Goal: Task Accomplishment & Management: Use online tool/utility

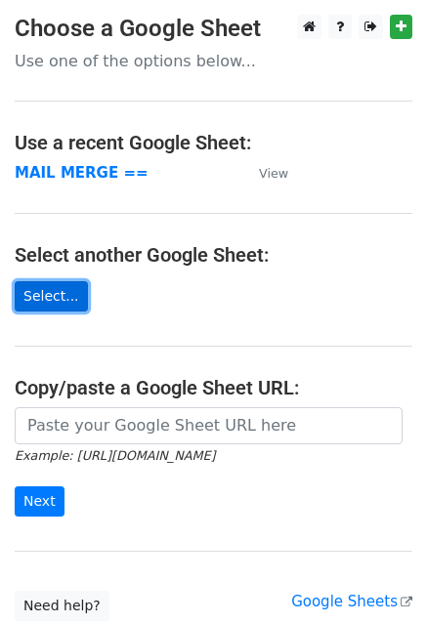
click at [35, 305] on link "Select..." at bounding box center [51, 296] width 73 height 30
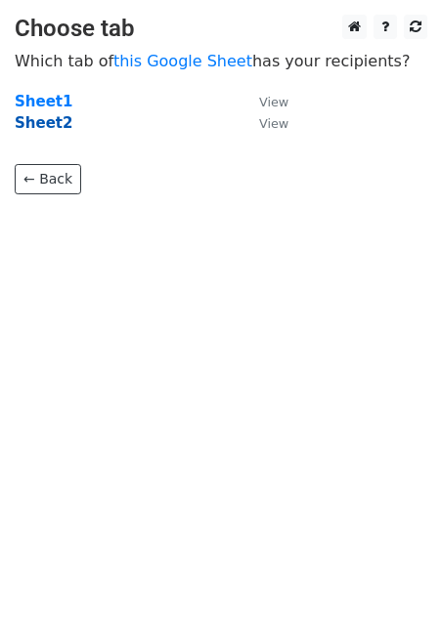
click at [55, 124] on strong "Sheet2" at bounding box center [44, 123] width 58 height 18
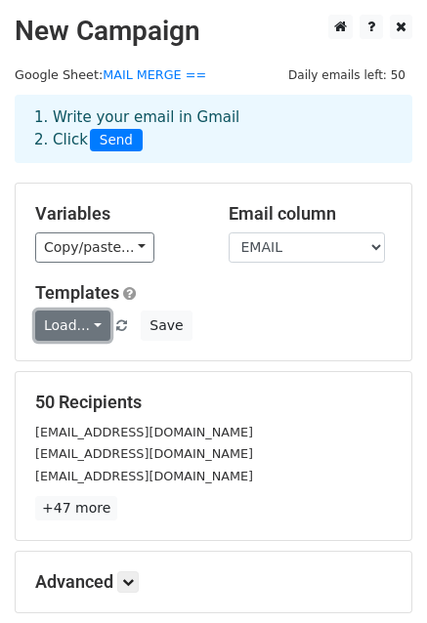
click at [91, 326] on link "Load..." at bounding box center [72, 326] width 75 height 30
click at [69, 369] on link "LIC" at bounding box center [113, 369] width 154 height 31
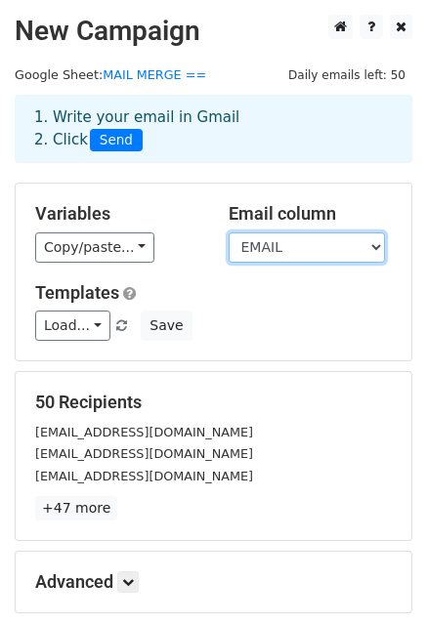
click at [270, 247] on select "NAME EMAIL" at bounding box center [307, 248] width 156 height 30
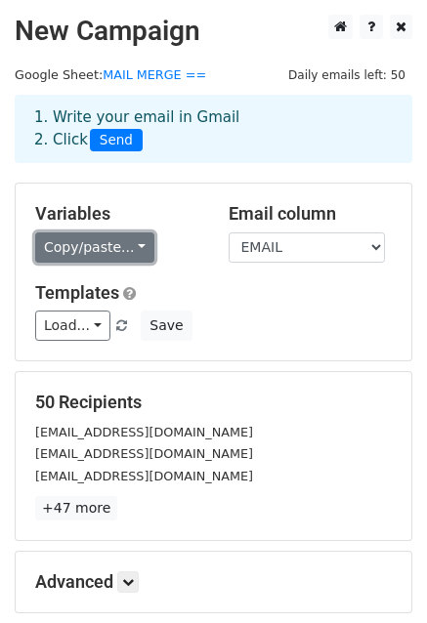
click at [80, 241] on link "Copy/paste..." at bounding box center [94, 248] width 119 height 30
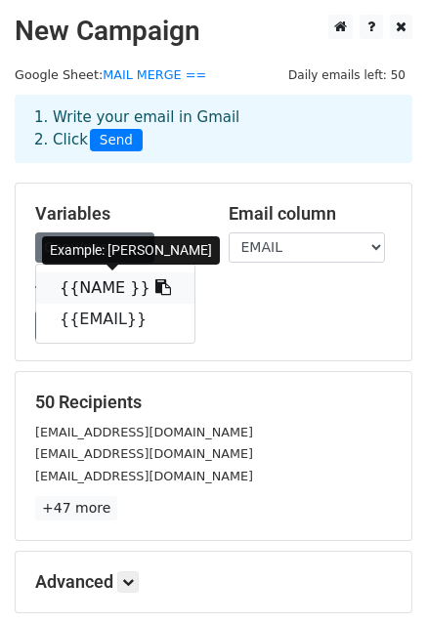
click at [77, 285] on link "{{NAME }}" at bounding box center [115, 288] width 158 height 31
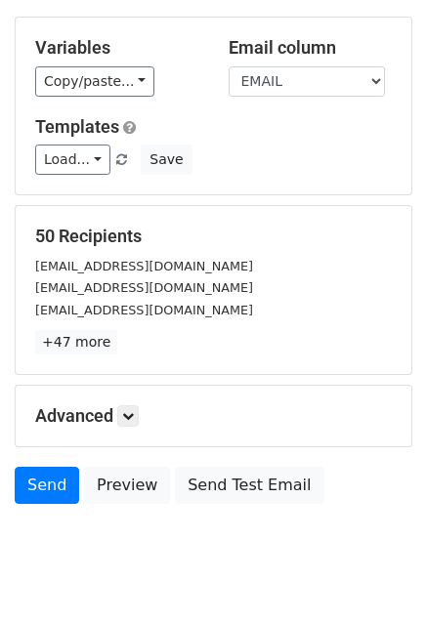
scroll to position [211, 0]
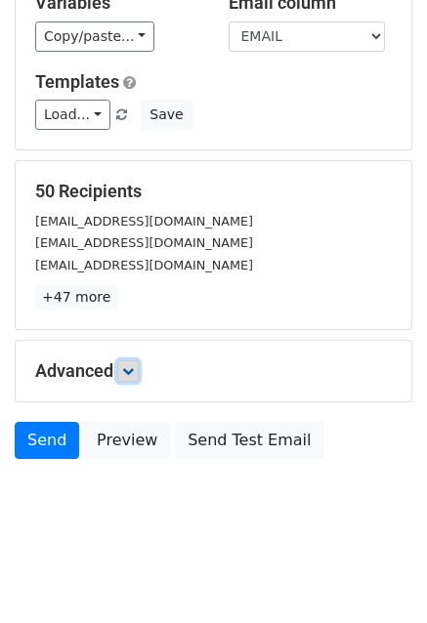
click at [134, 378] on link at bounding box center [127, 371] width 21 height 21
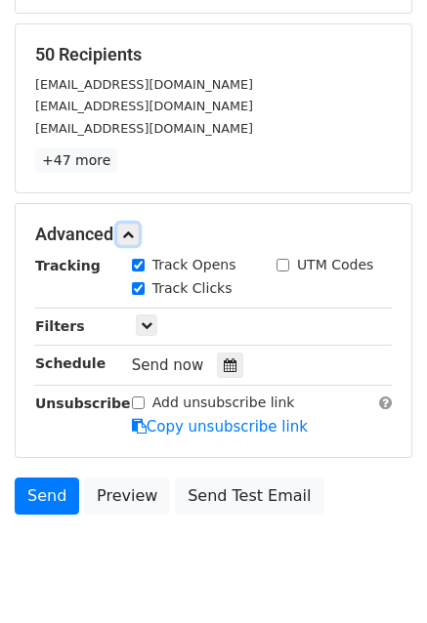
scroll to position [401, 0]
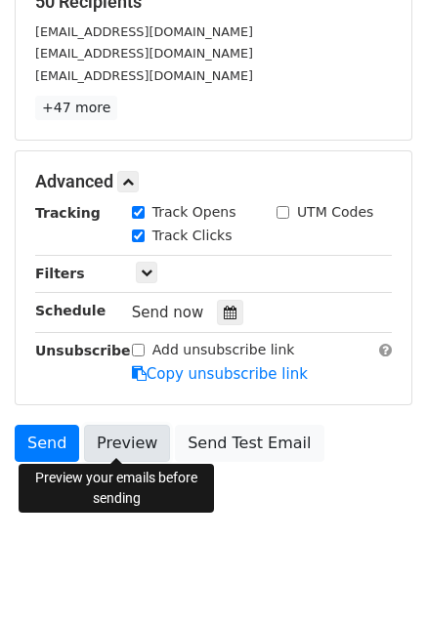
click at [112, 452] on link "Preview" at bounding box center [127, 443] width 86 height 37
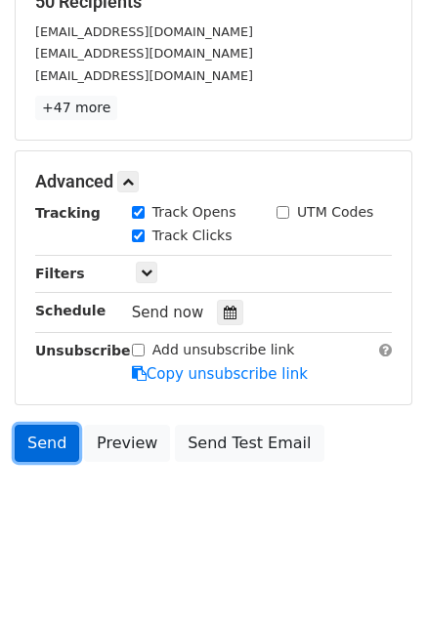
click at [30, 436] on link "Send" at bounding box center [47, 443] width 64 height 37
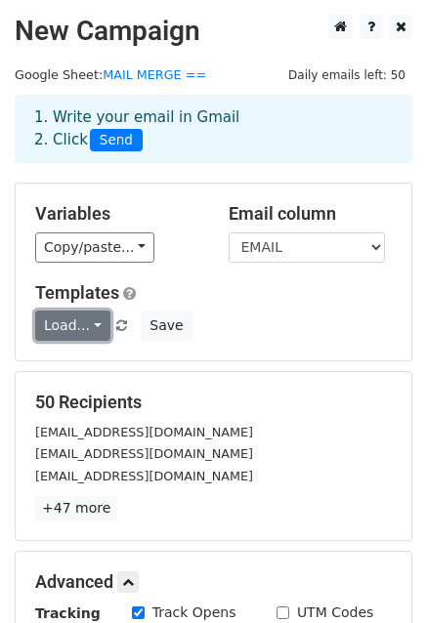
click at [89, 322] on link "Load..." at bounding box center [72, 326] width 75 height 30
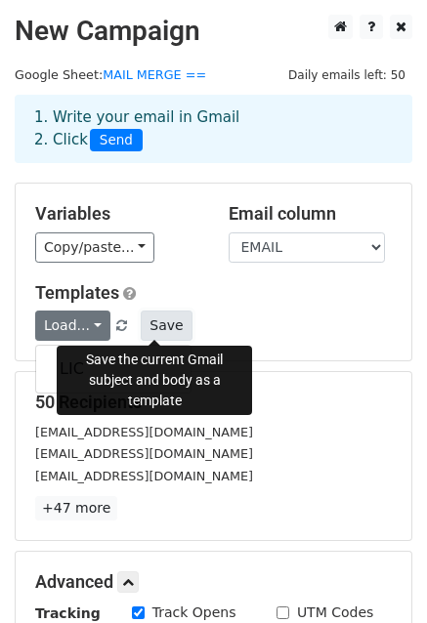
click at [156, 323] on button "Save" at bounding box center [166, 326] width 51 height 30
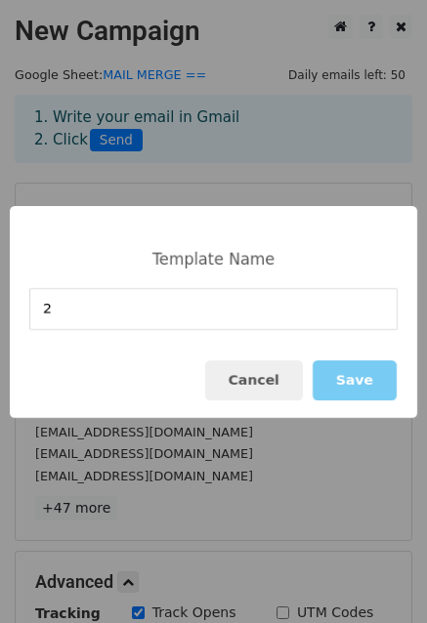
type input "2"
click at [378, 380] on button "Save" at bounding box center [355, 381] width 84 height 40
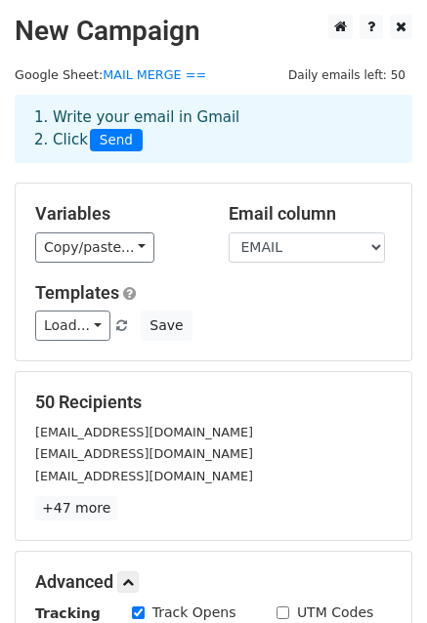
scroll to position [401, 0]
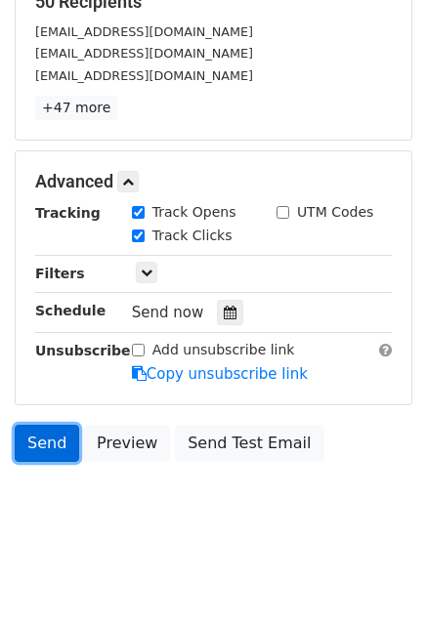
click at [48, 437] on link "Send" at bounding box center [47, 443] width 64 height 37
click at [47, 435] on link "Send" at bounding box center [47, 443] width 64 height 37
click at [51, 442] on link "Send" at bounding box center [47, 443] width 64 height 37
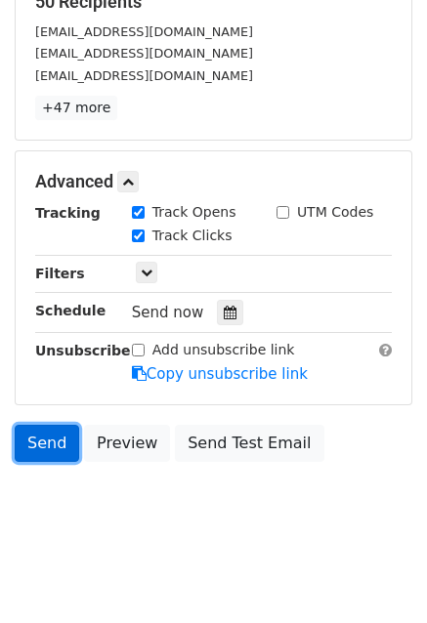
click at [51, 442] on link "Send" at bounding box center [47, 443] width 64 height 37
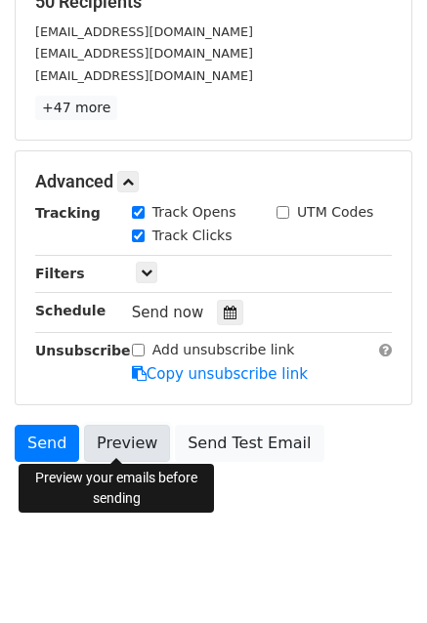
click at [130, 448] on link "Preview" at bounding box center [127, 443] width 86 height 37
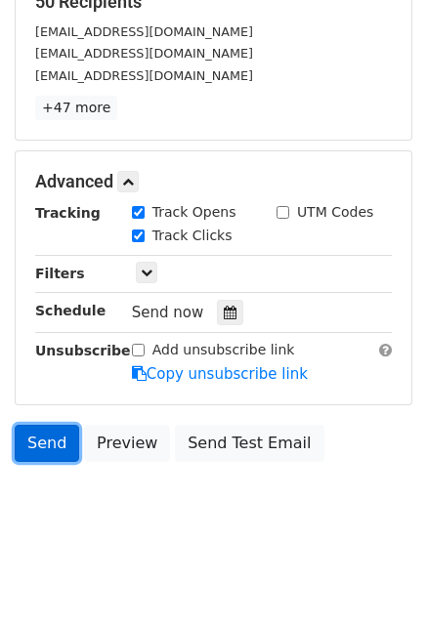
click at [51, 434] on link "Send" at bounding box center [47, 443] width 64 height 37
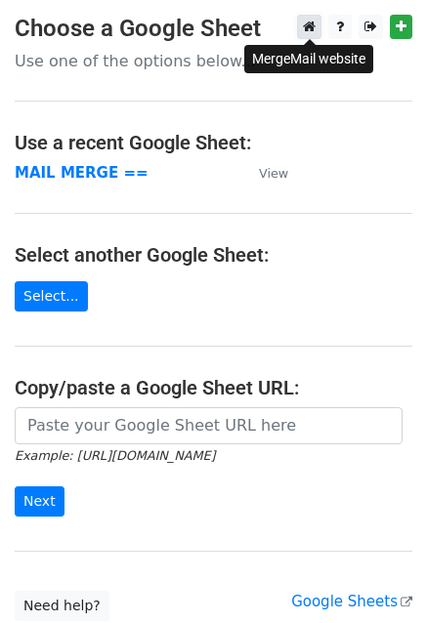
click at [309, 27] on icon at bounding box center [309, 27] width 13 height 14
